Goal: Transaction & Acquisition: Subscribe to service/newsletter

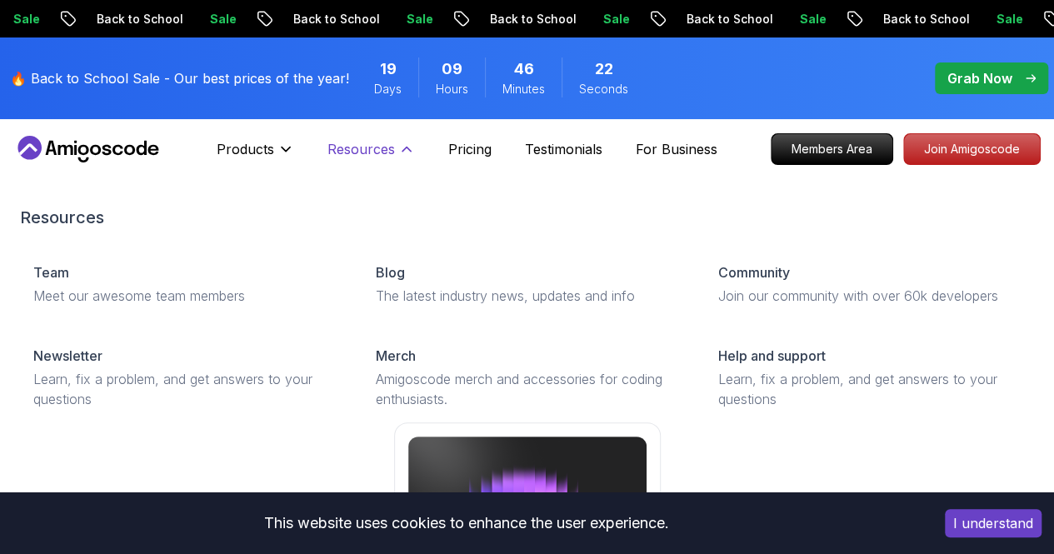
click at [351, 147] on p "Resources" at bounding box center [362, 149] width 68 height 20
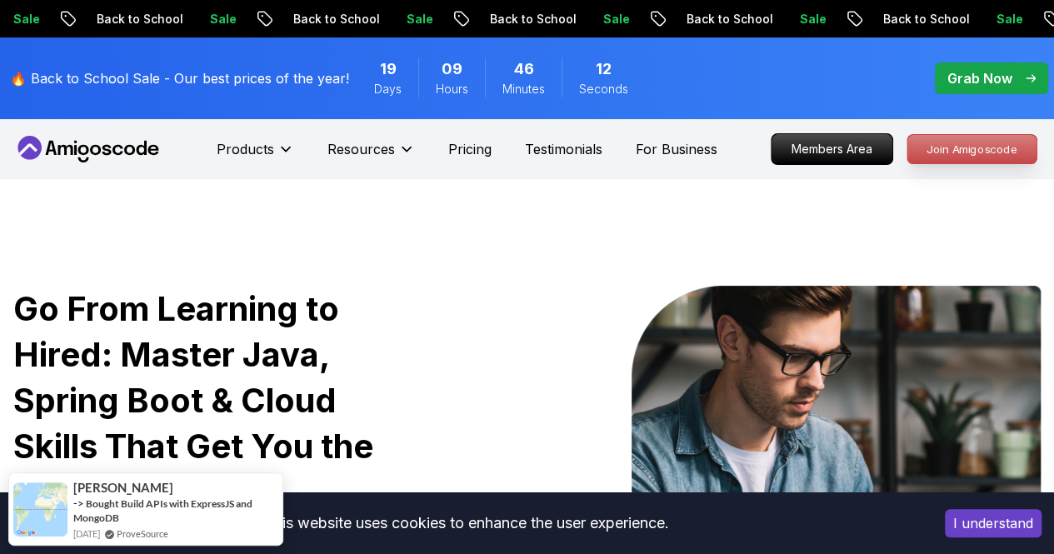
click at [964, 157] on p "Join Amigoscode" at bounding box center [972, 149] width 129 height 28
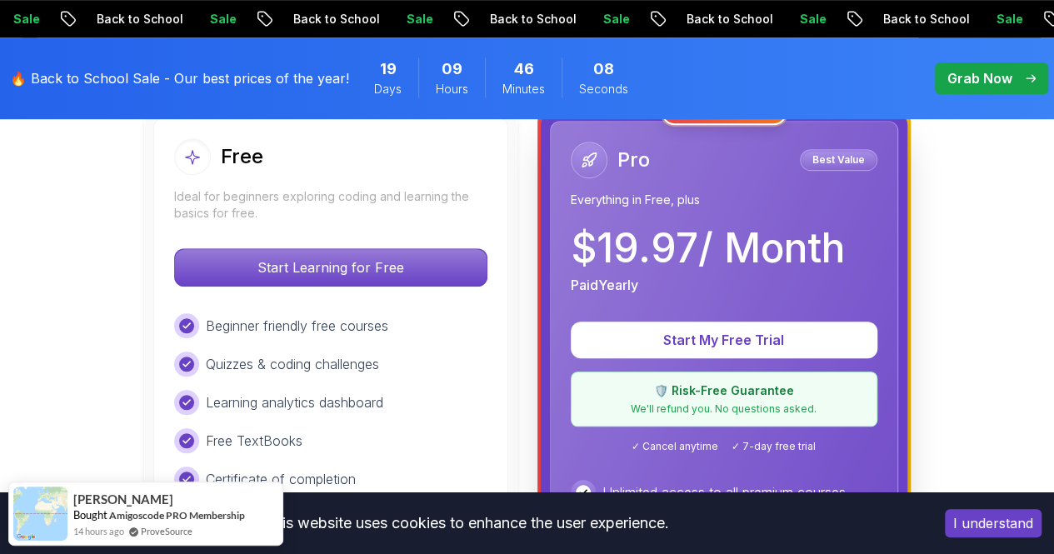
scroll to position [502, 0]
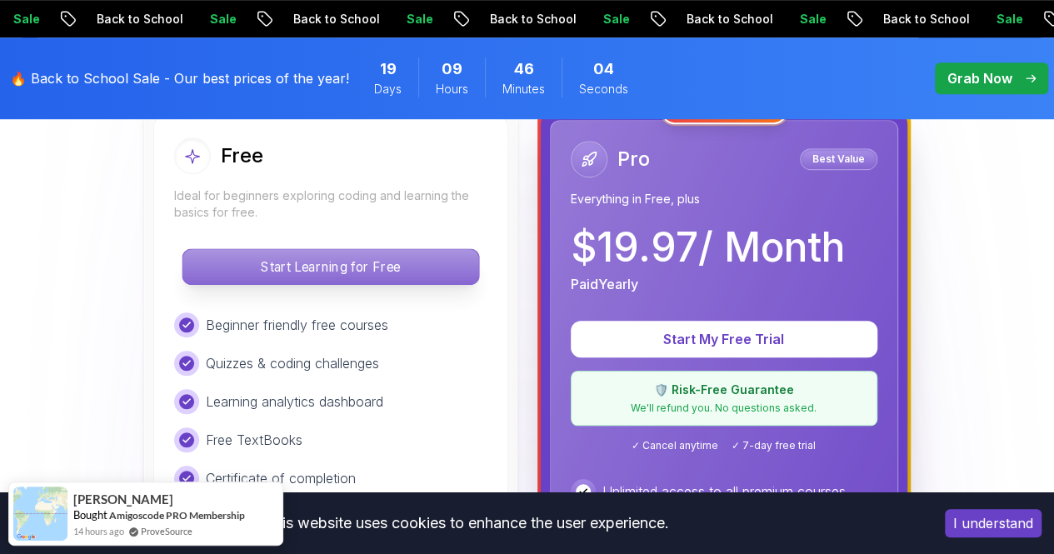
click at [397, 271] on p "Start Learning for Free" at bounding box center [331, 266] width 296 height 35
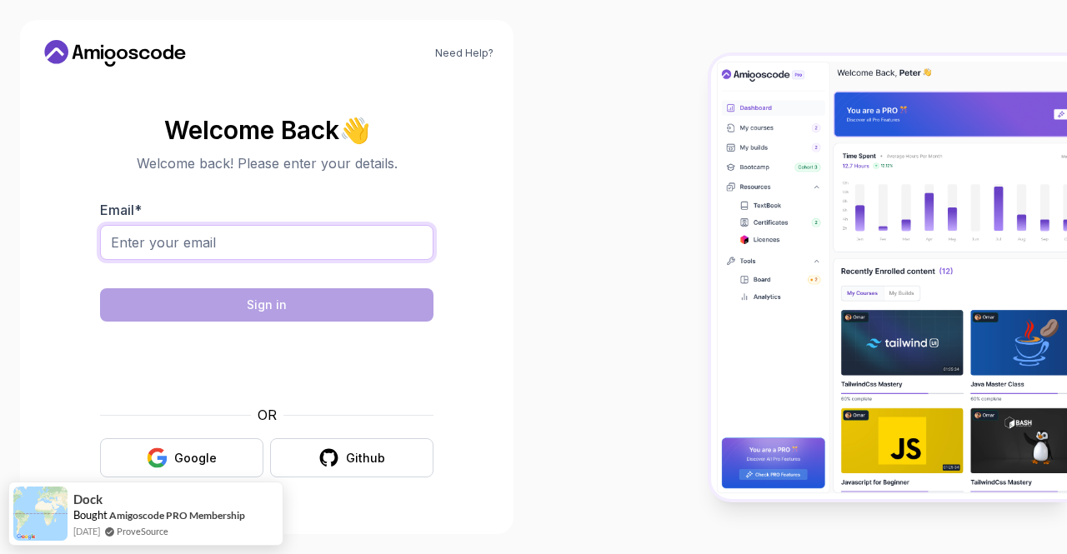
click at [328, 236] on input "Email *" at bounding box center [266, 242] width 333 height 35
type input "[EMAIL_ADDRESS][DOMAIN_NAME]"
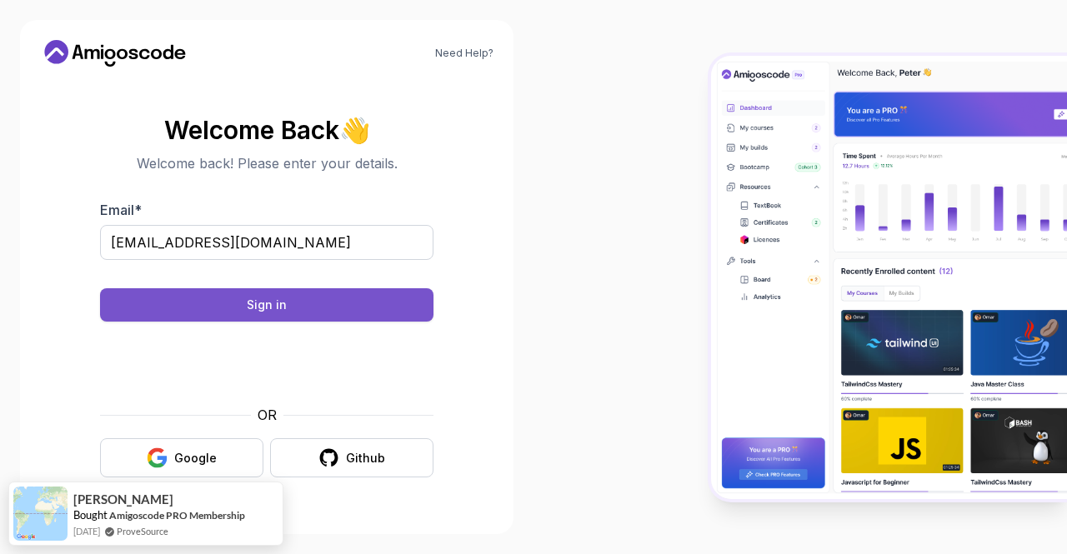
click at [251, 308] on div "Sign in" at bounding box center [267, 305] width 40 height 17
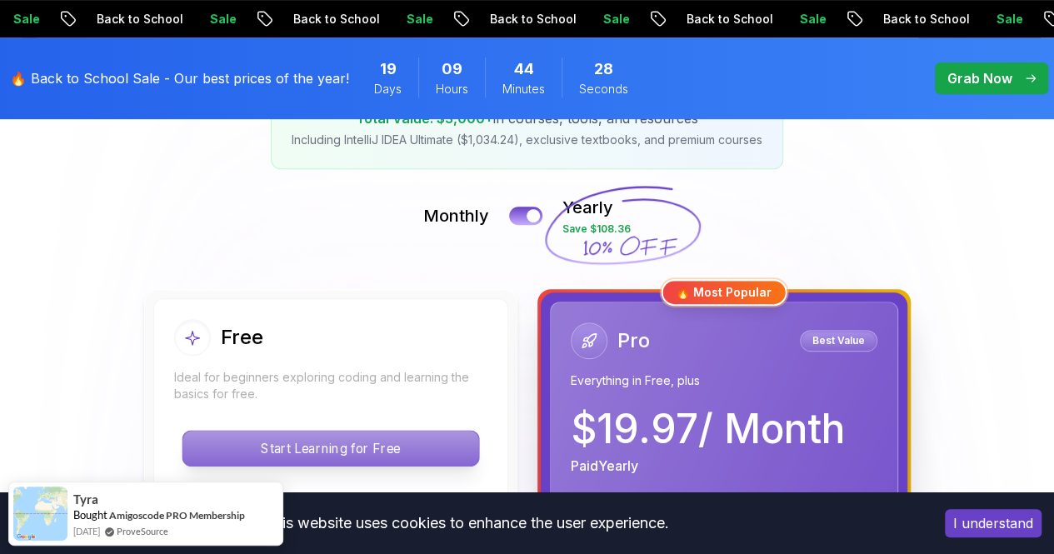
scroll to position [323, 0]
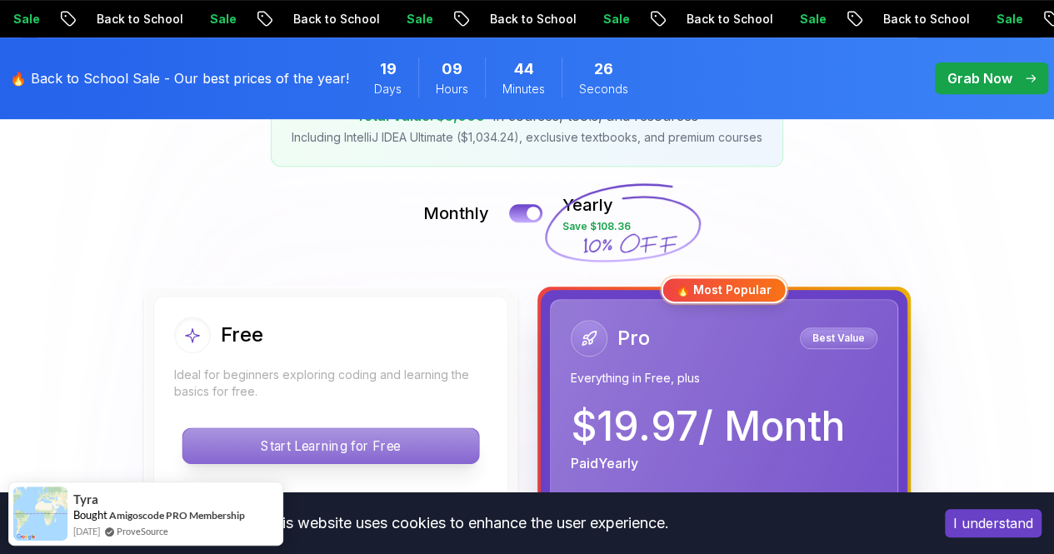
click at [327, 448] on p "Start Learning for Free" at bounding box center [331, 445] width 296 height 35
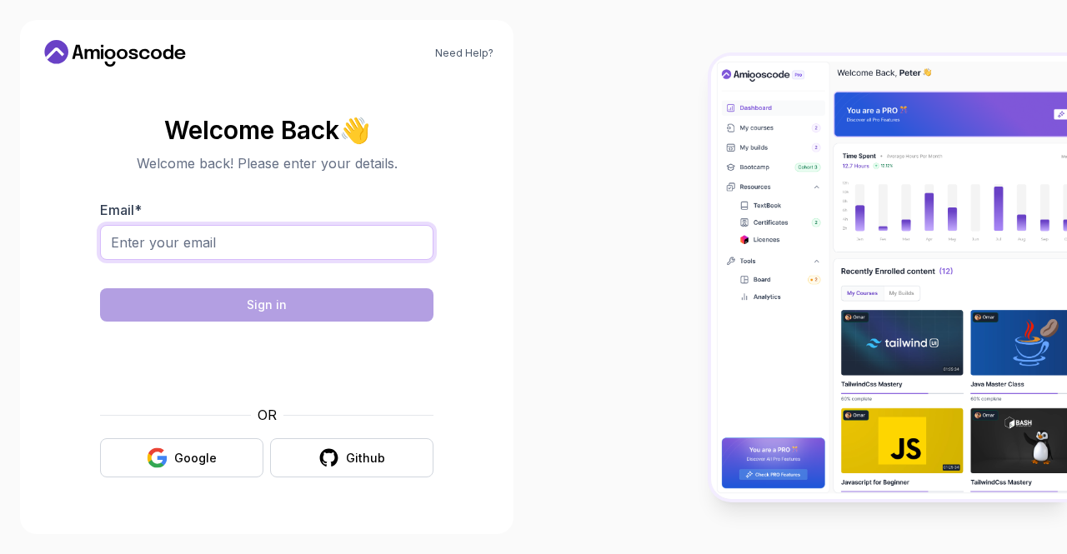
click at [333, 239] on input "Email *" at bounding box center [266, 242] width 333 height 35
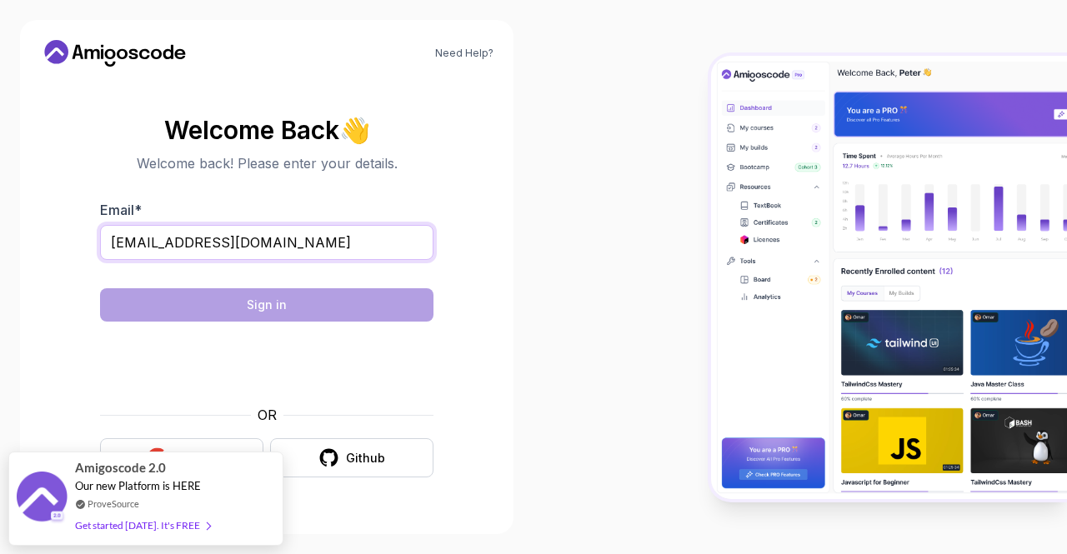
type input "[EMAIL_ADDRESS][DOMAIN_NAME]"
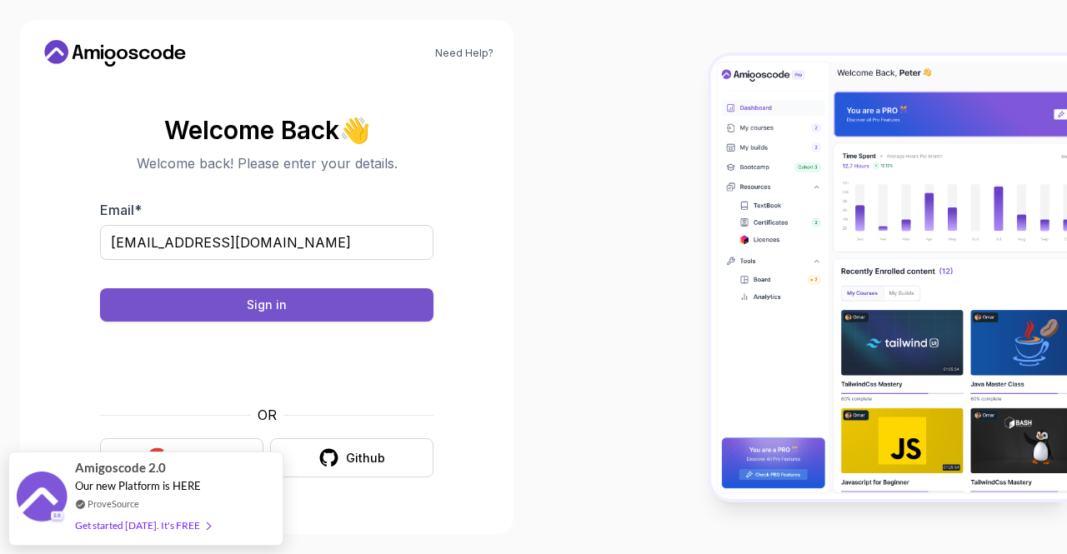
click at [288, 304] on button "Sign in" at bounding box center [266, 304] width 333 height 33
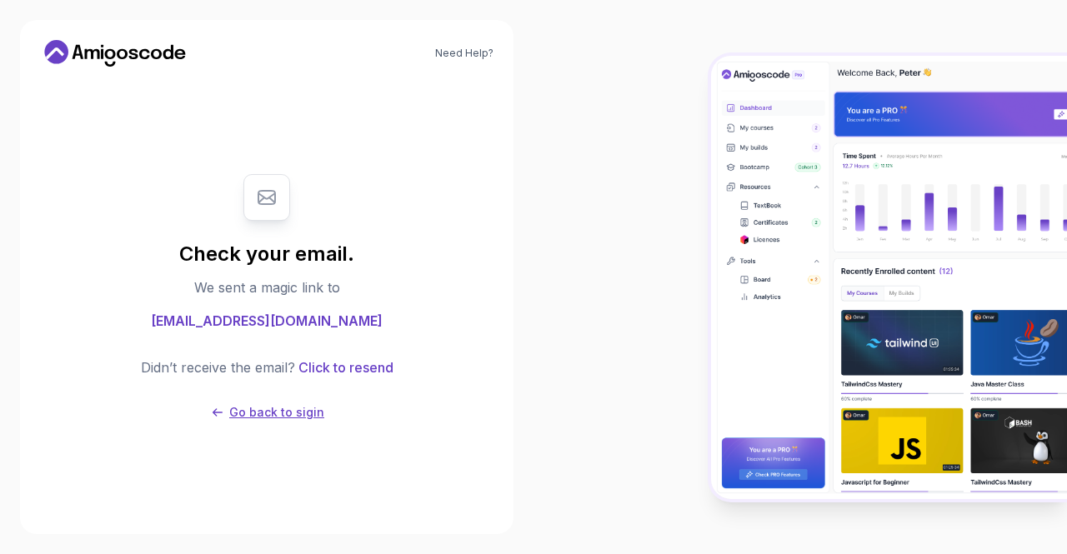
click at [307, 407] on p "Go back to sigin" at bounding box center [276, 412] width 95 height 17
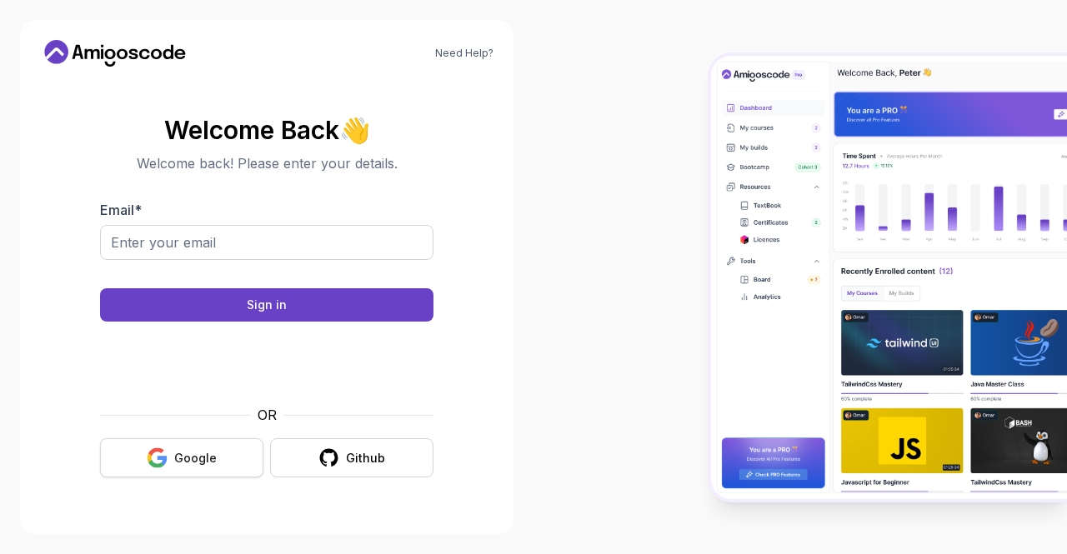
click at [215, 458] on button "Google" at bounding box center [181, 457] width 163 height 39
